Goal: Find specific page/section: Find specific page/section

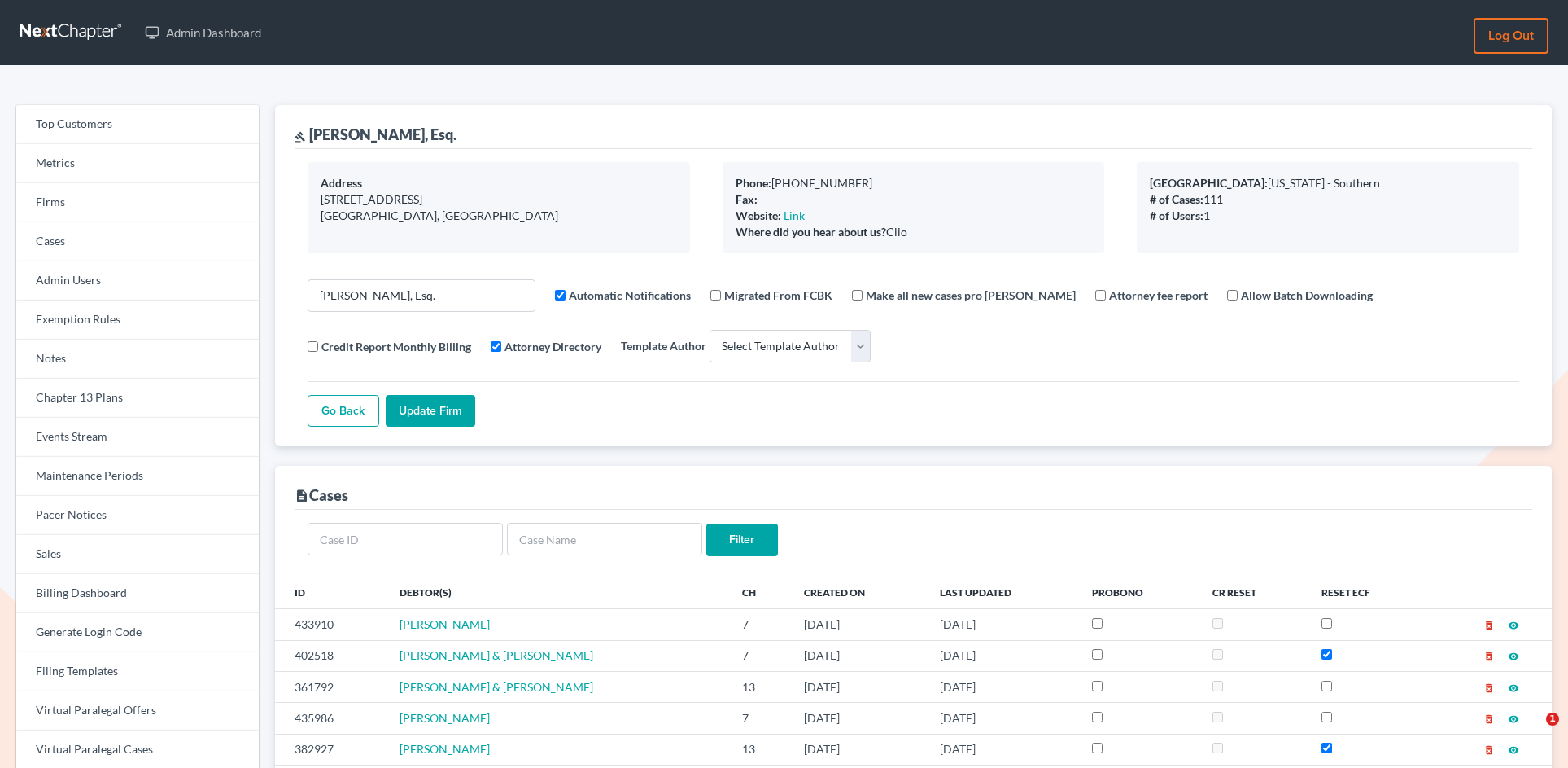
select select
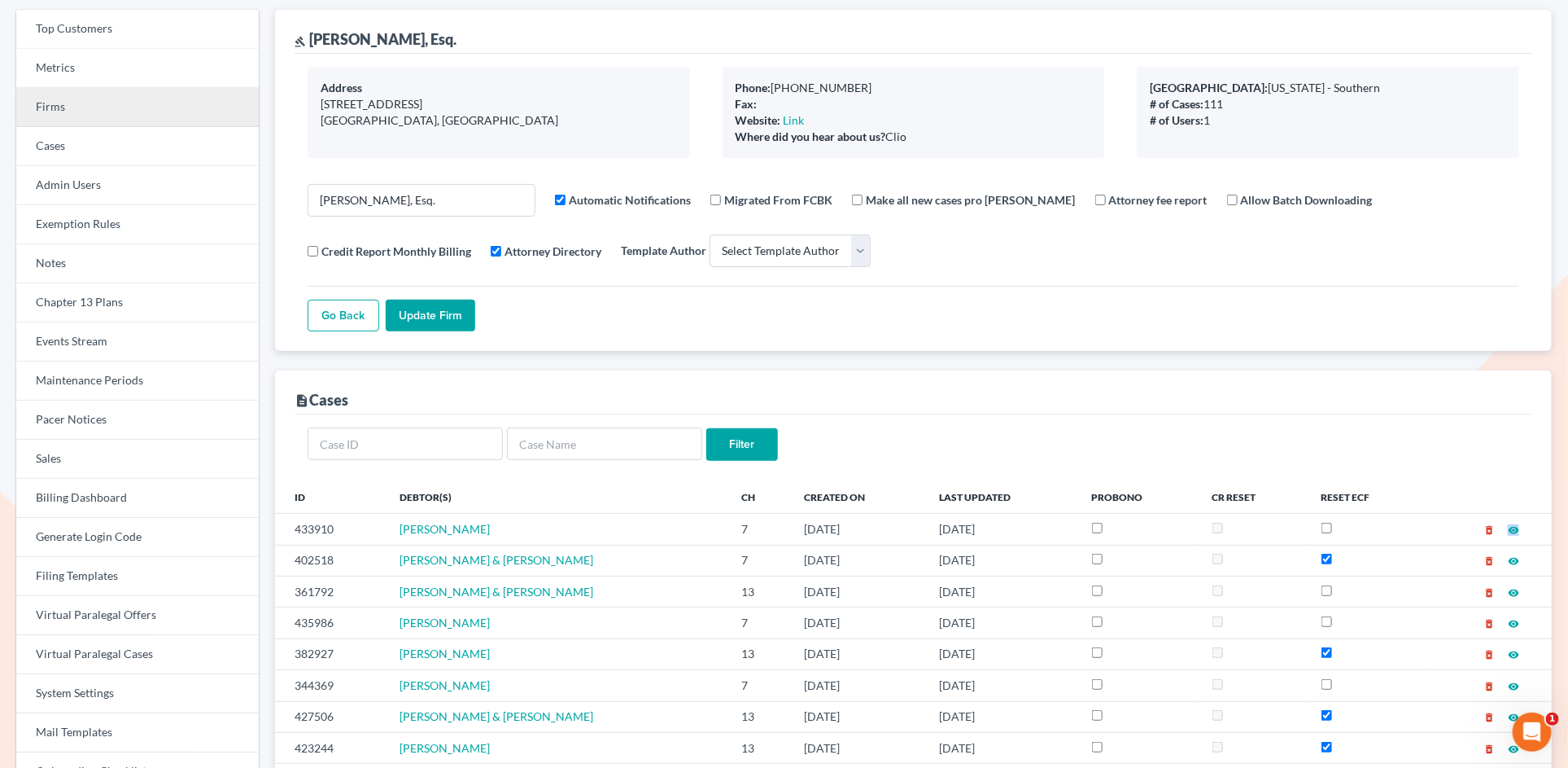
click at [82, 106] on link "Firms" at bounding box center [138, 107] width 243 height 39
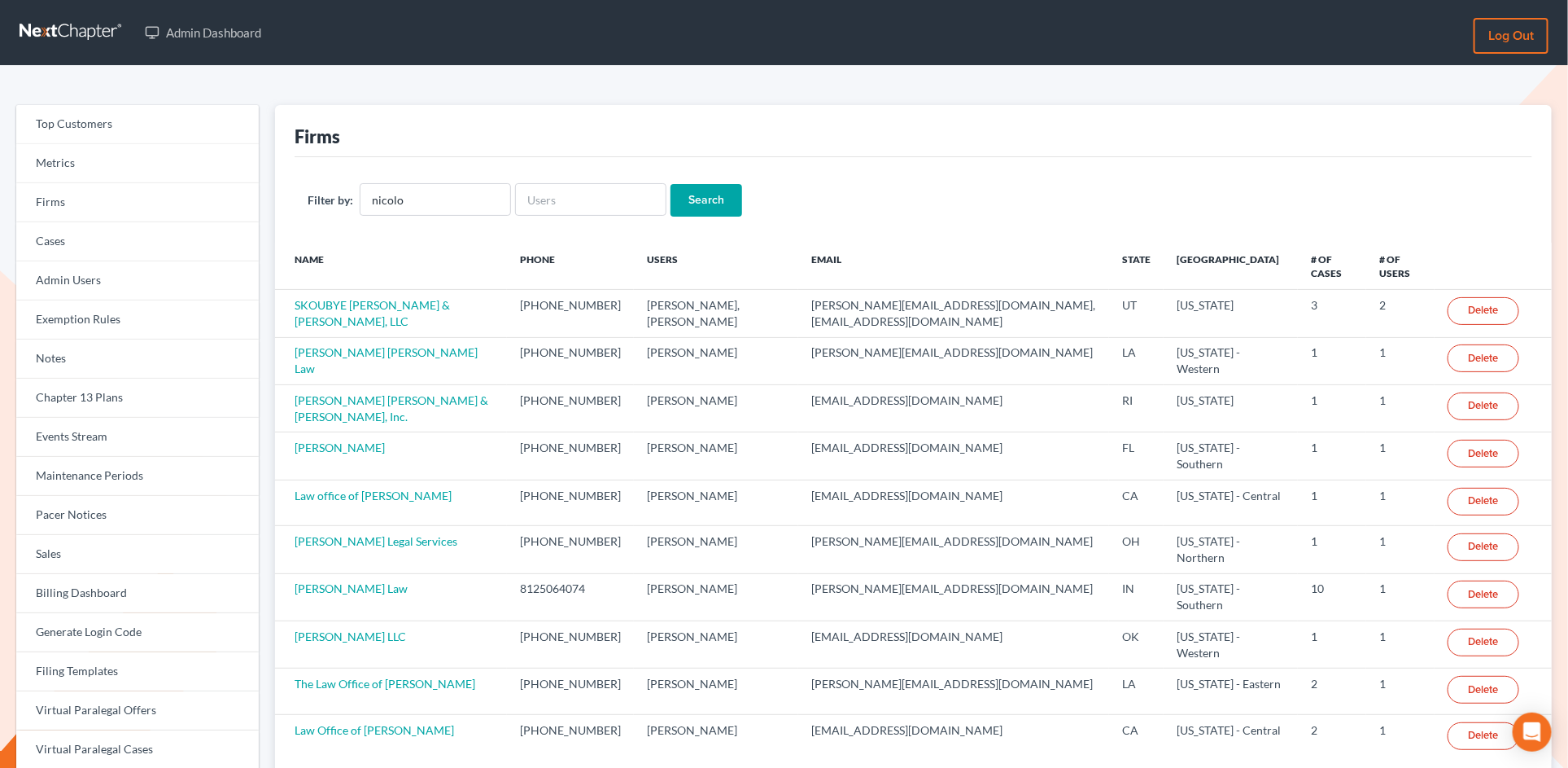
type input "nicolo"
click at [670, 184] on input "Search" at bounding box center [706, 201] width 71 height 33
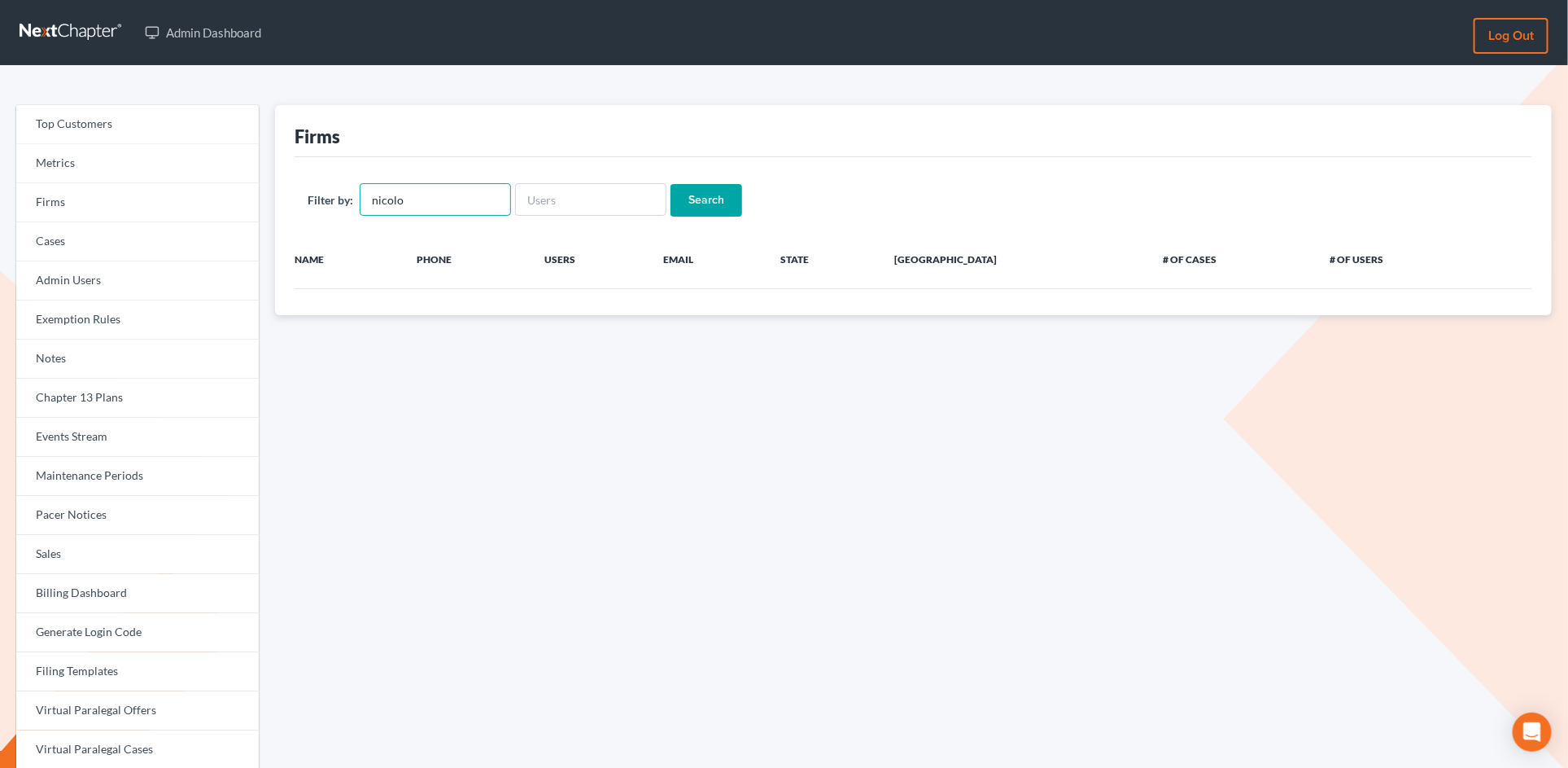
click at [422, 203] on input "nicolo" at bounding box center [435, 200] width 151 height 33
click at [540, 189] on input "text" at bounding box center [591, 200] width 151 height 33
type input "nicolo"
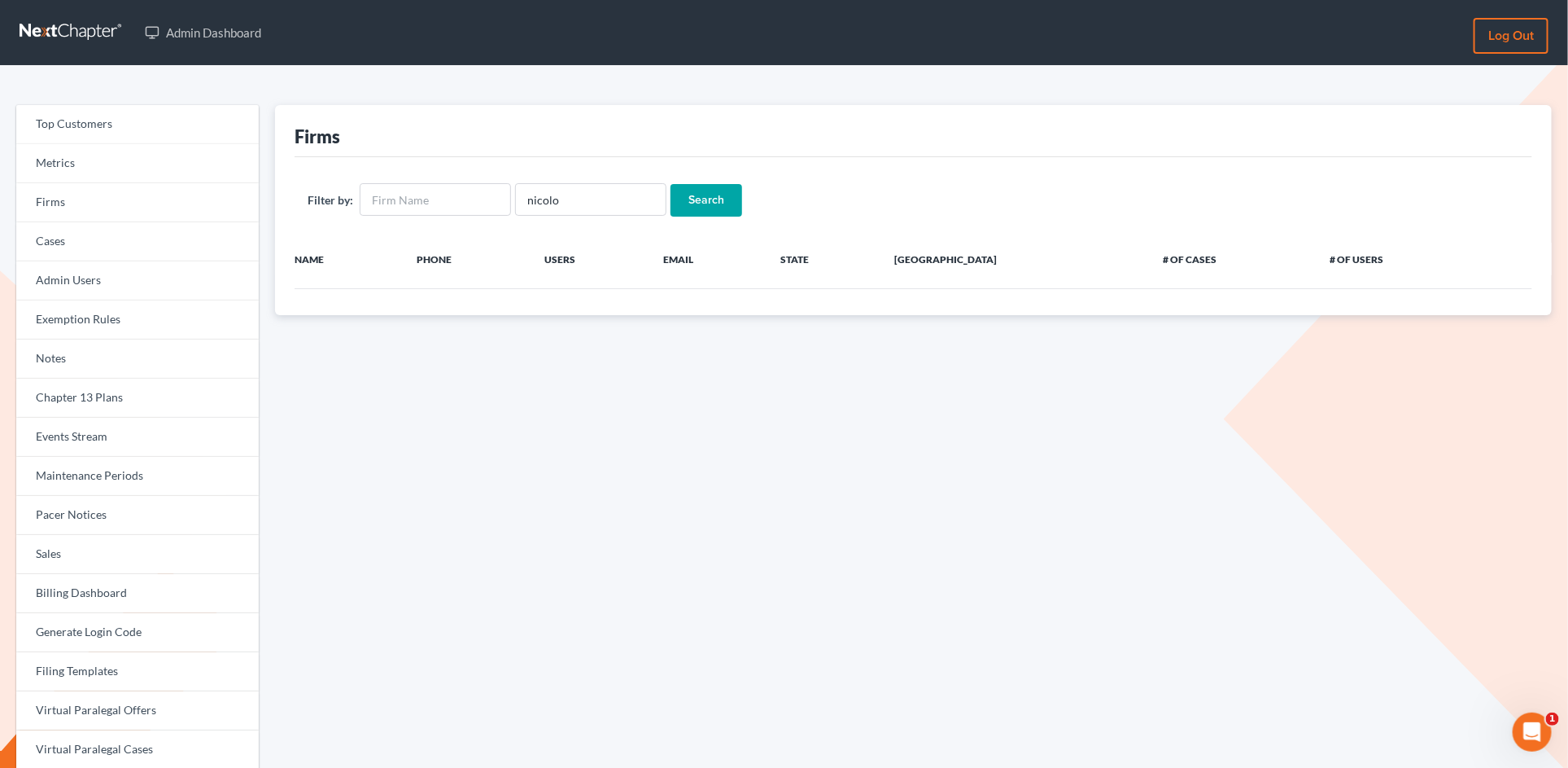
click at [699, 200] on input "Search" at bounding box center [706, 201] width 71 height 33
click at [531, 202] on input "nicolo" at bounding box center [591, 200] width 151 height 33
click at [566, 201] on input "nicolo" at bounding box center [591, 200] width 151 height 33
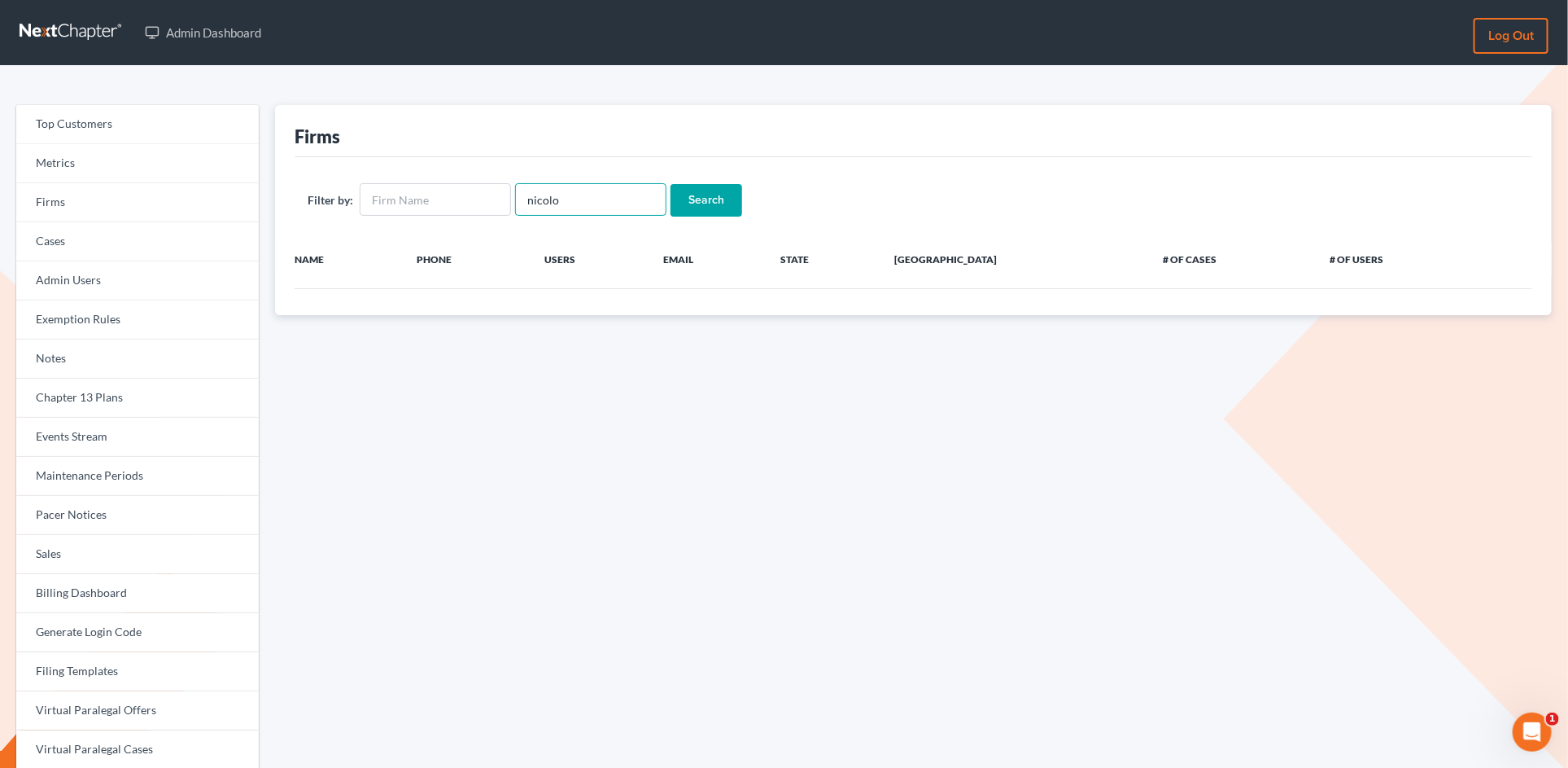
click at [570, 203] on input "nicolo" at bounding box center [591, 200] width 151 height 33
type input "Joenicolo"
click at [670, 184] on input "Search" at bounding box center [706, 201] width 71 height 33
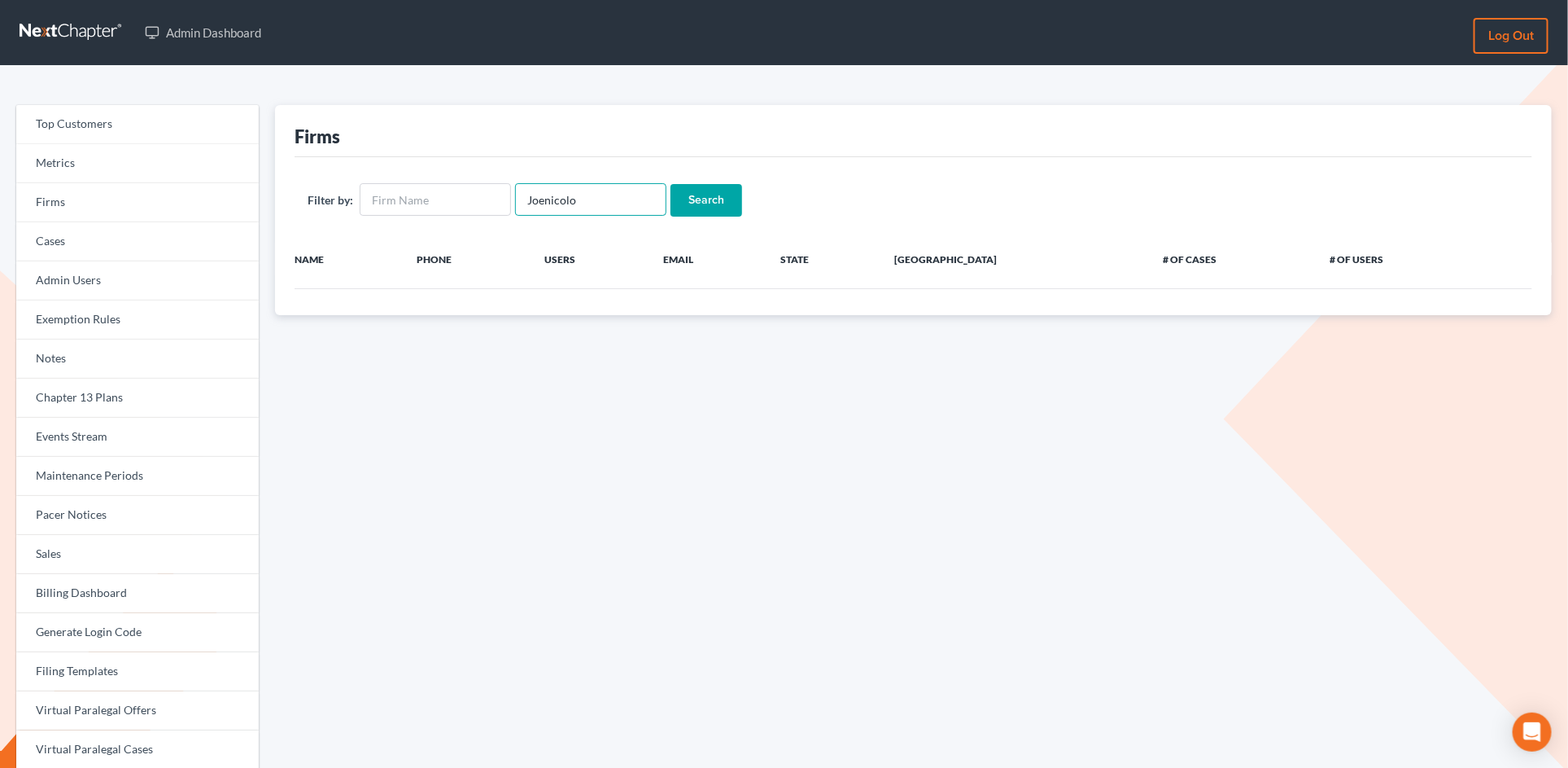
click at [598, 199] on input "Joenicolo" at bounding box center [591, 200] width 151 height 33
type input "nicola"
click at [670, 184] on input "Search" at bounding box center [706, 201] width 71 height 33
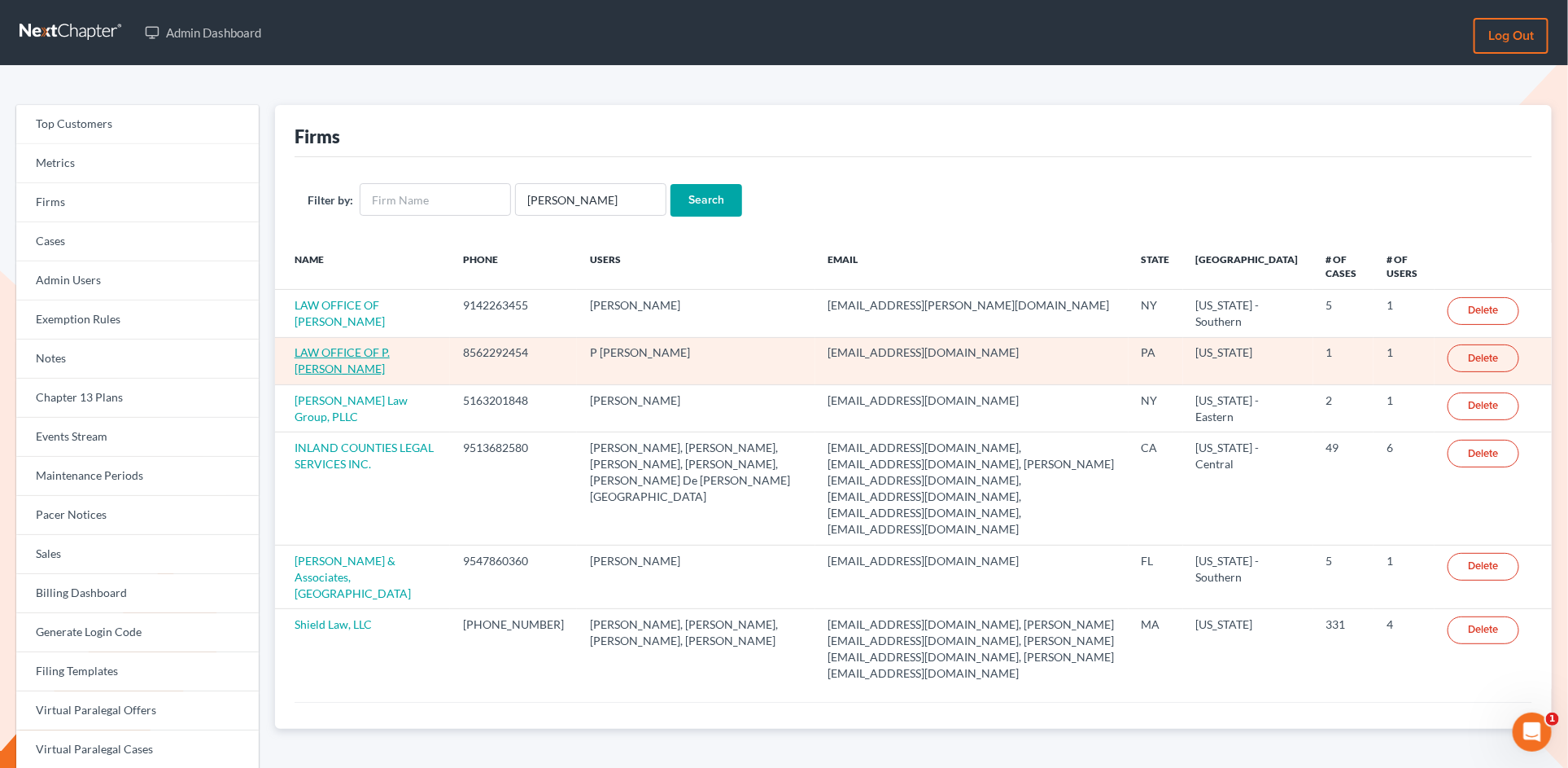
click at [345, 354] on link "LAW OFFICE OF P. [PERSON_NAME]" at bounding box center [342, 360] width 96 height 30
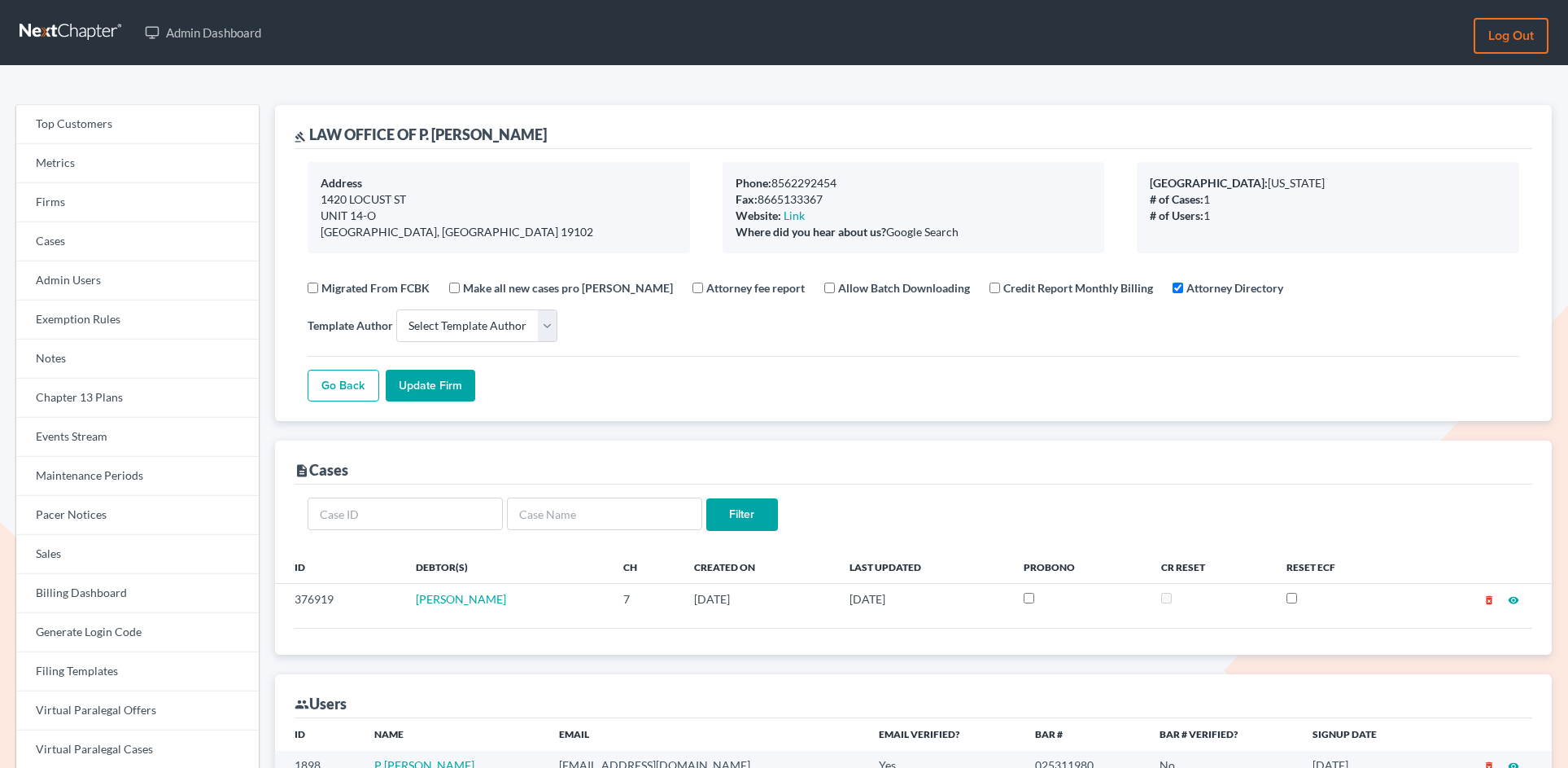
select select
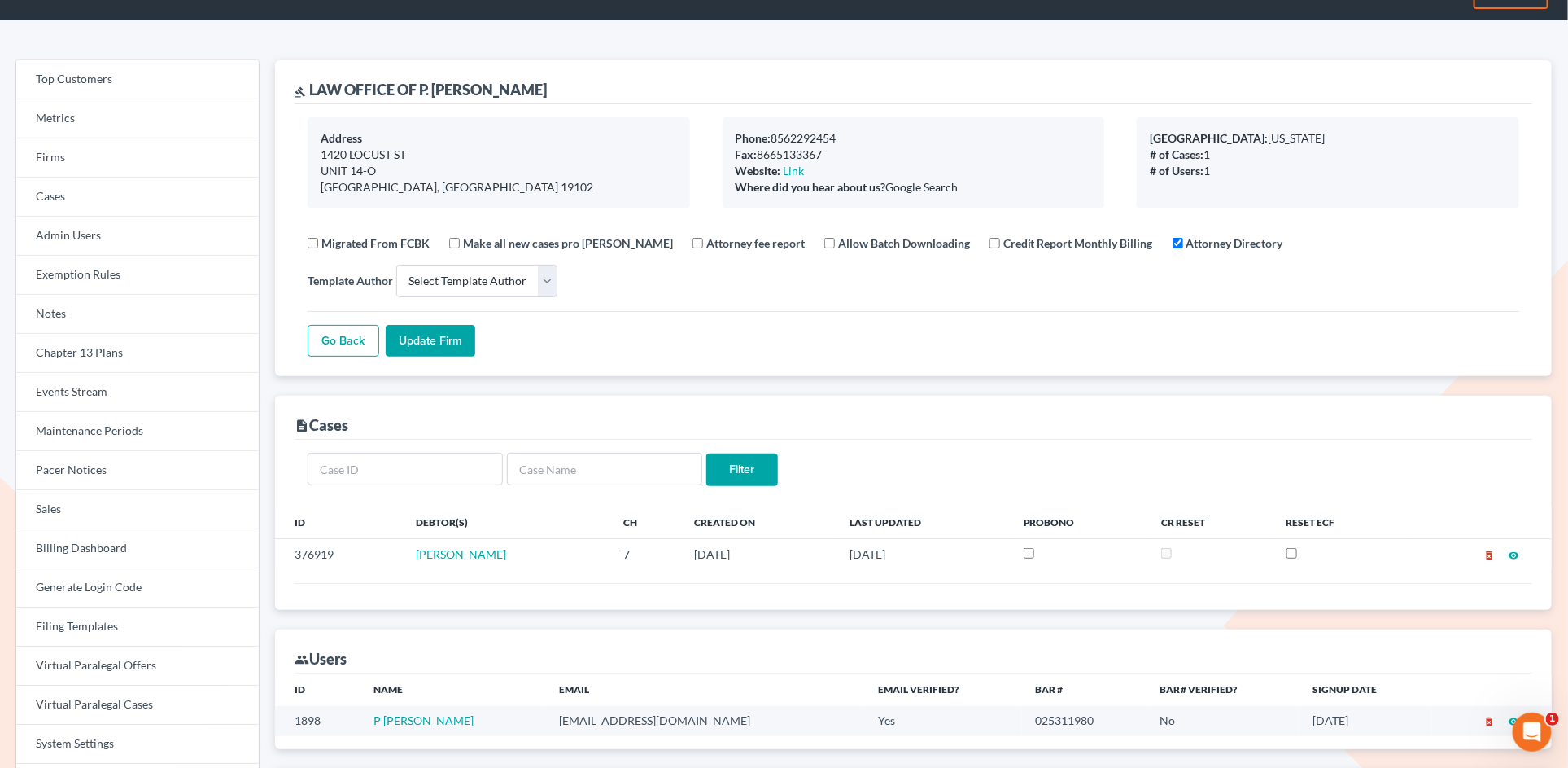
scroll to position [69, 0]
